Goal: Book appointment/travel/reservation

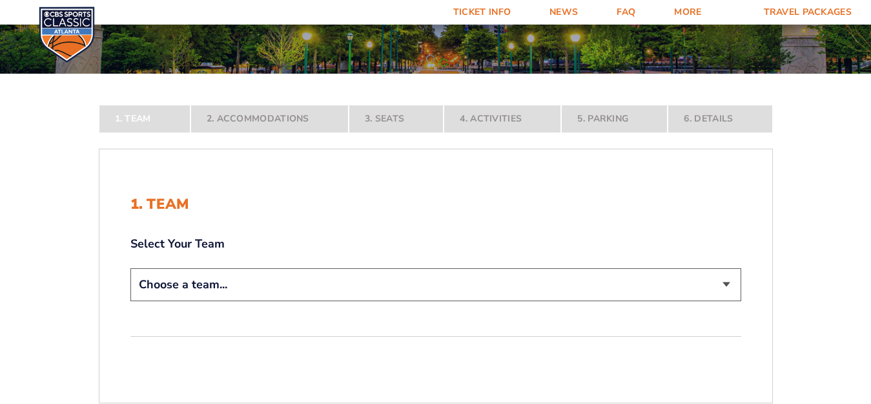
scroll to position [151, 0]
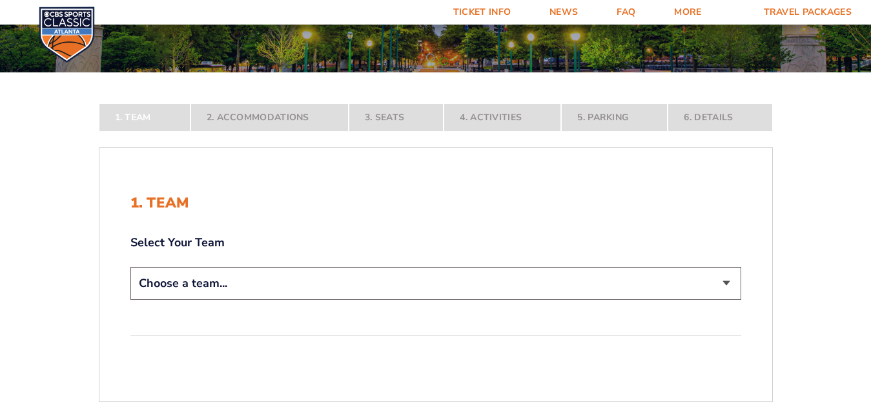
click at [729, 284] on select "Choose a team... [US_STATE] Wildcats [US_STATE] State Buckeyes [US_STATE] Tar H…" at bounding box center [435, 283] width 611 height 33
select select "12756"
click at [130, 267] on select "Choose a team... [US_STATE] Wildcats [US_STATE] State Buckeyes [US_STATE] Tar H…" at bounding box center [435, 283] width 611 height 33
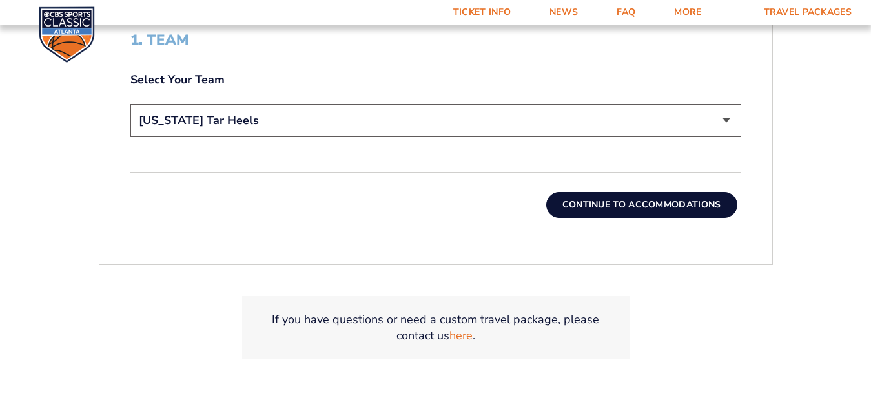
scroll to position [411, 0]
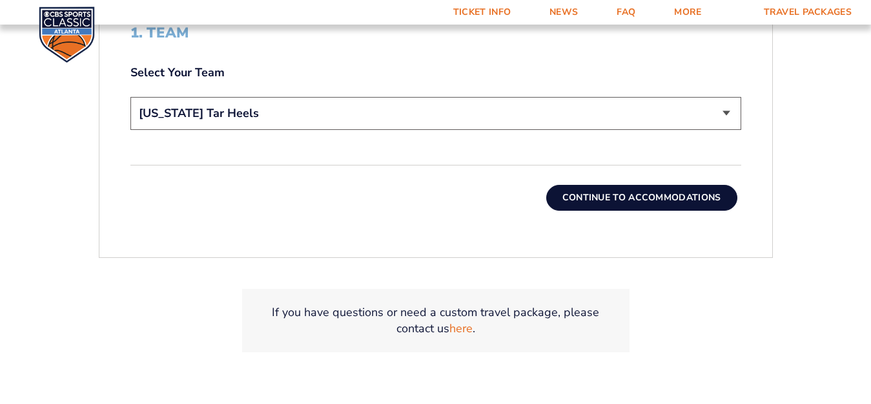
click at [643, 198] on button "Continue To Accommodations" at bounding box center [642, 198] width 191 height 26
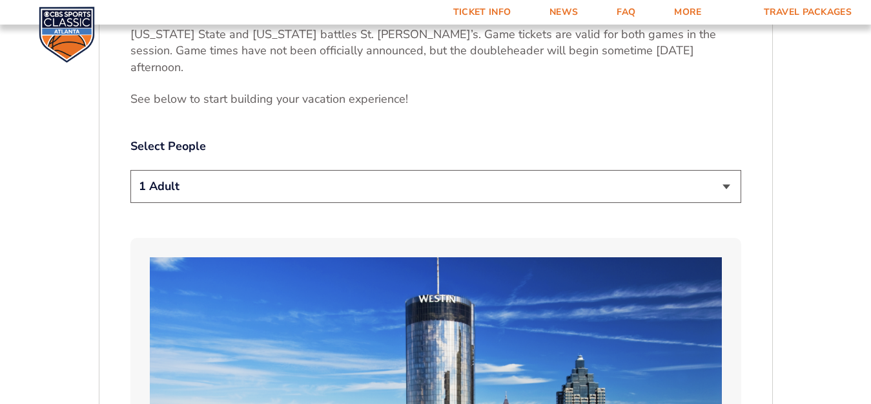
scroll to position [631, 0]
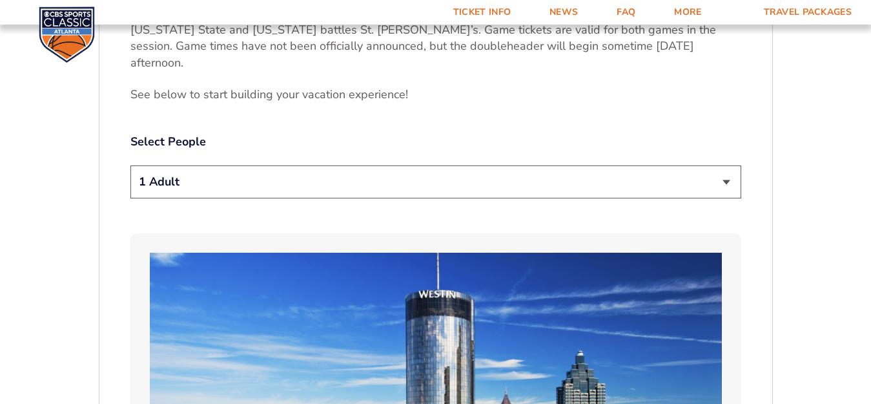
click at [725, 165] on select "1 Adult 2 Adults 3 Adults 4 Adults 2 Adults + 1 Child 2 Adults + 2 Children 2 A…" at bounding box center [435, 181] width 611 height 33
select select "2 Adults"
click at [130, 165] on select "1 Adult 2 Adults 3 Adults 4 Adults 2 Adults + 1 Child 2 Adults + 2 Children 2 A…" at bounding box center [435, 181] width 611 height 33
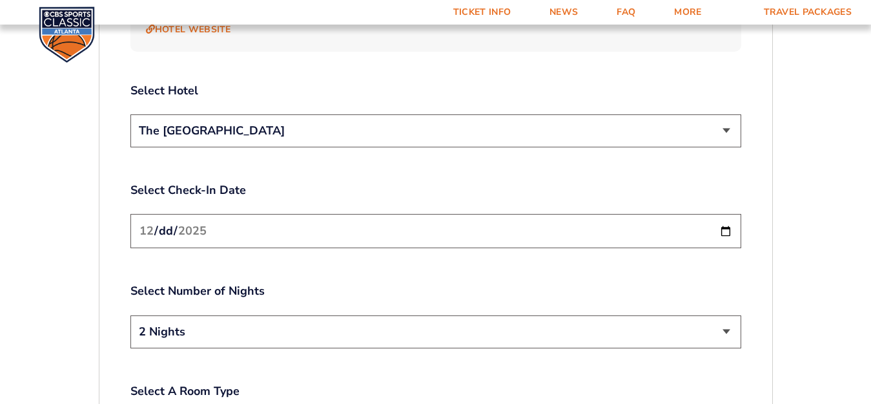
scroll to position [1515, 0]
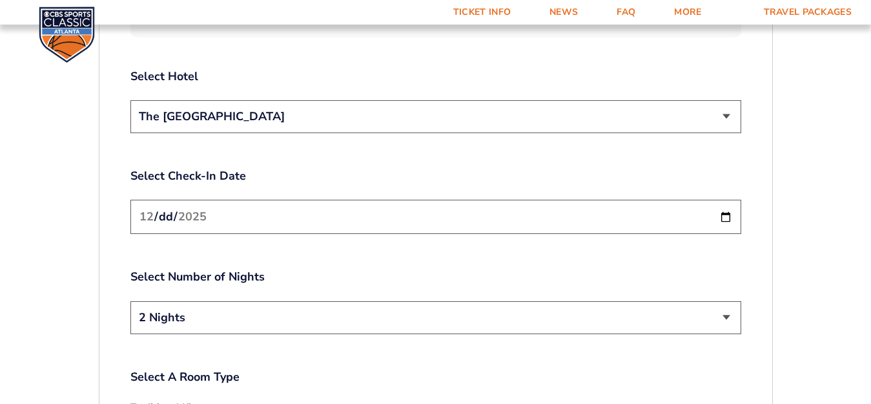
click at [727, 301] on select "2 Nights 3 Nights" at bounding box center [435, 317] width 611 height 33
select select "3 Nights"
click at [130, 301] on select "2 Nights 3 Nights" at bounding box center [435, 317] width 611 height 33
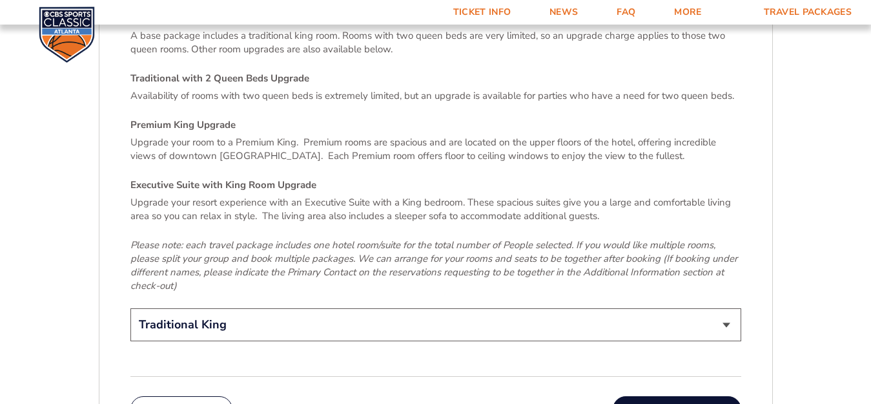
scroll to position [1913, 0]
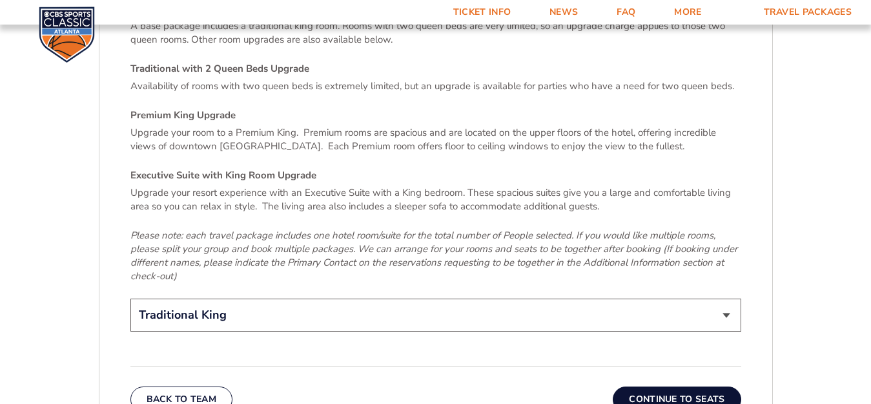
click at [725, 298] on select "Traditional King Traditional with 2 Queen Beds Upgrade (+$95 per night) Premium…" at bounding box center [435, 314] width 611 height 33
click at [130, 298] on select "Traditional King Traditional with 2 Queen Beds Upgrade (+$95 per night) Premium…" at bounding box center [435, 314] width 611 height 33
click at [671, 386] on button "Continue To Seats" at bounding box center [677, 399] width 128 height 26
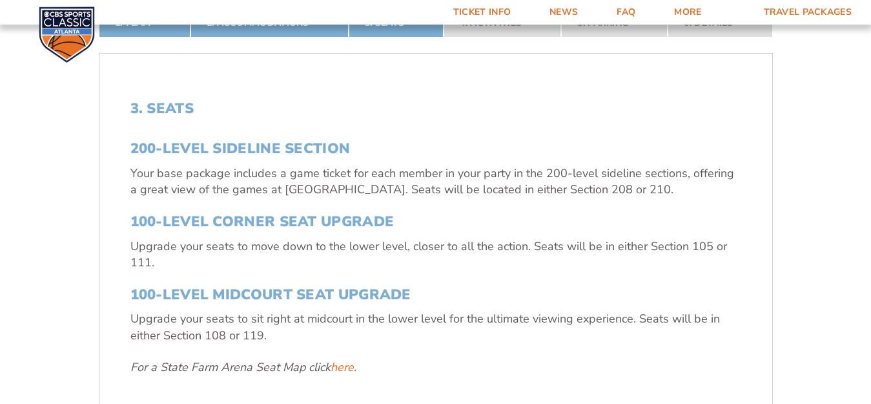
scroll to position [340, 0]
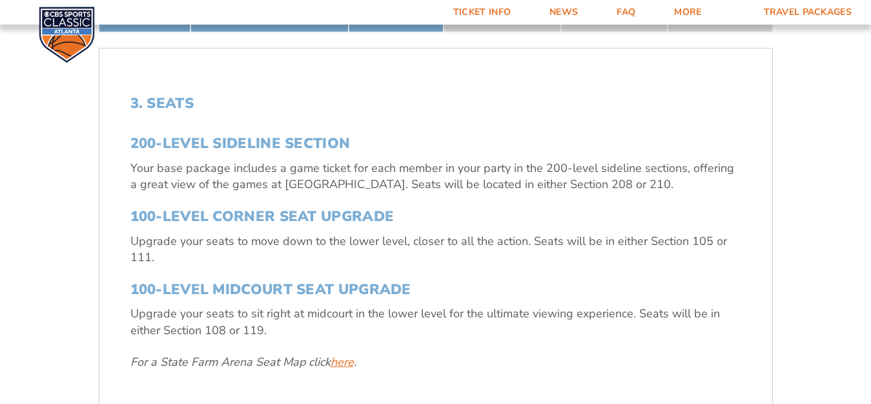
click at [341, 362] on link "here" at bounding box center [342, 362] width 23 height 16
